Goal: Task Accomplishment & Management: Complete application form

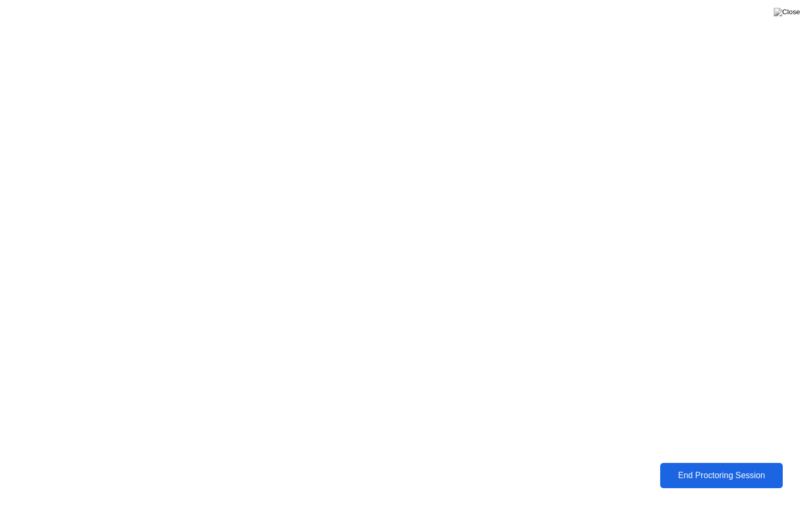
click at [715, 477] on div "End Proctoring Session" at bounding box center [722, 475] width 128 height 11
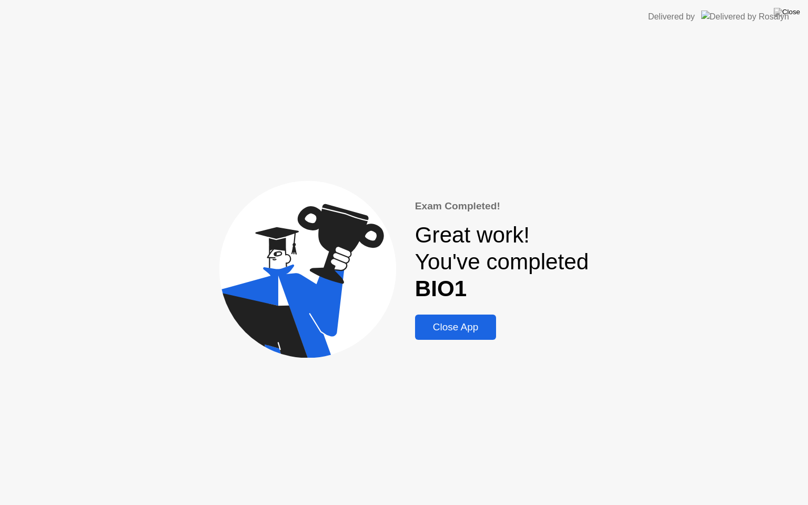
click at [460, 324] on div "Close App" at bounding box center [455, 327] width 75 height 12
